Goal: Register for event/course

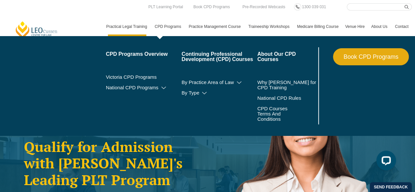
click at [166, 26] on link "CPD Programs" at bounding box center [168, 26] width 34 height 19
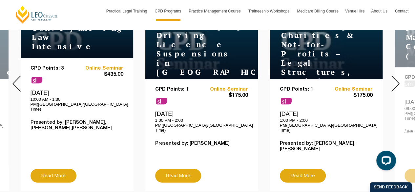
scroll to position [302, 0]
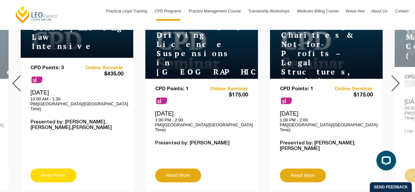
click at [60, 168] on link "Read More" at bounding box center [54, 175] width 46 height 14
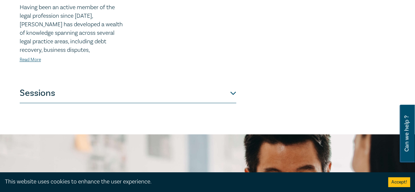
scroll to position [342, 0]
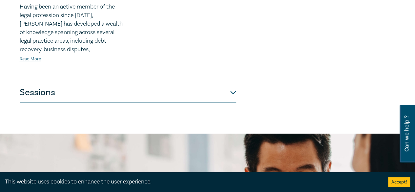
click at [34, 92] on button "Sessions" at bounding box center [128, 93] width 217 height 20
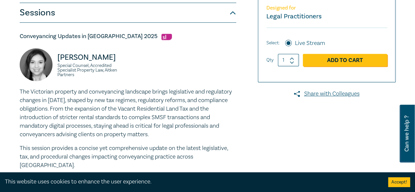
scroll to position [182, 0]
